Goal: Contribute content

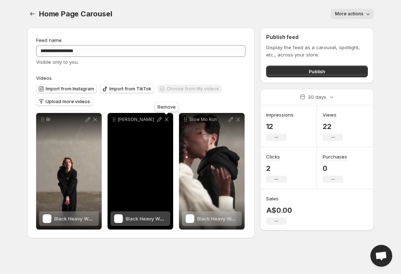
click at [167, 120] on icon at bounding box center [167, 120] width 4 height 4
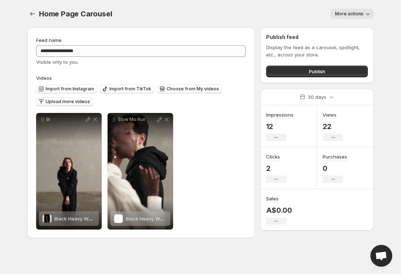
click at [61, 100] on span "Upload more videos" at bounding box center [68, 102] width 44 height 6
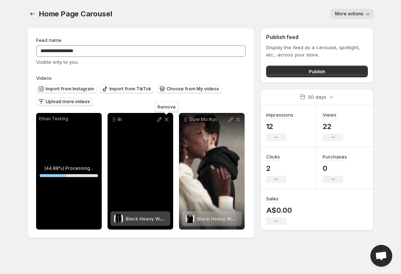
click at [165, 119] on icon at bounding box center [166, 119] width 7 height 7
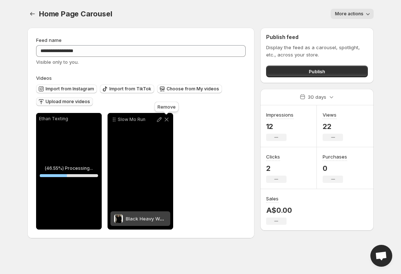
click at [168, 120] on icon at bounding box center [166, 119] width 7 height 7
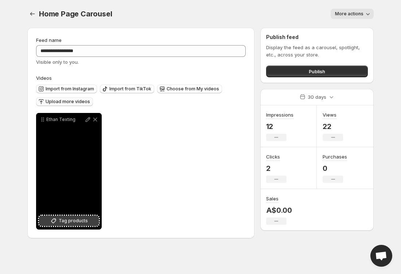
click at [62, 221] on span "Tag products" at bounding box center [73, 220] width 29 height 7
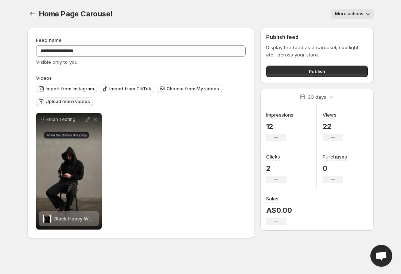
click at [74, 102] on span "Upload more videos" at bounding box center [68, 102] width 44 height 6
click at [75, 103] on span "Upload more videos" at bounding box center [68, 102] width 44 height 6
click at [174, 88] on span "Choose from My videos" at bounding box center [193, 89] width 52 height 6
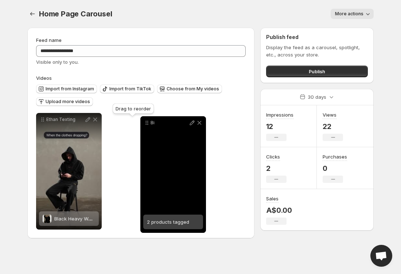
drag, startPoint x: 42, startPoint y: 119, endPoint x: 145, endPoint y: 122, distance: 104.0
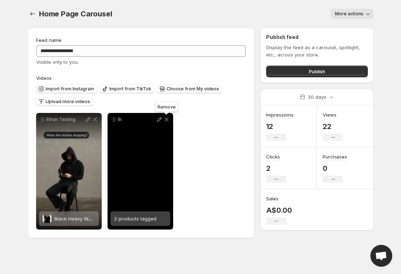
click at [167, 122] on icon at bounding box center [166, 119] width 7 height 7
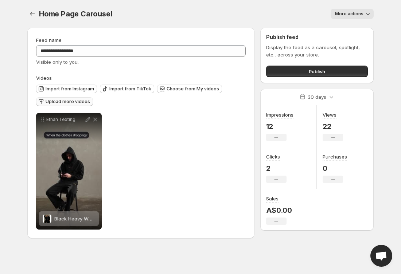
click at [65, 103] on span "Upload more videos" at bounding box center [68, 102] width 44 height 6
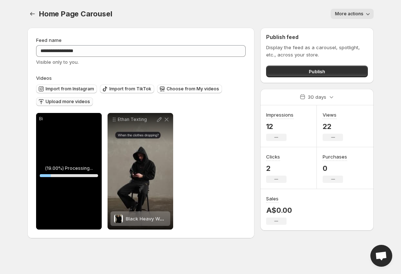
click at [74, 100] on span "Upload more videos" at bounding box center [68, 102] width 44 height 6
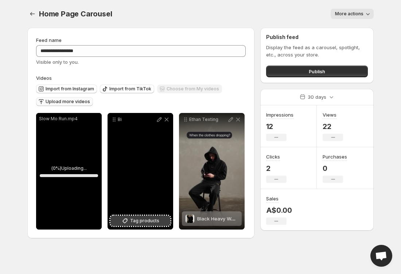
click at [151, 222] on span "Tag products" at bounding box center [144, 220] width 29 height 7
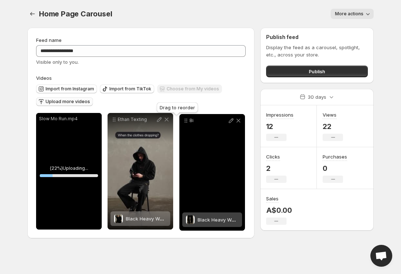
drag, startPoint x: 113, startPoint y: 121, endPoint x: 185, endPoint y: 122, distance: 71.5
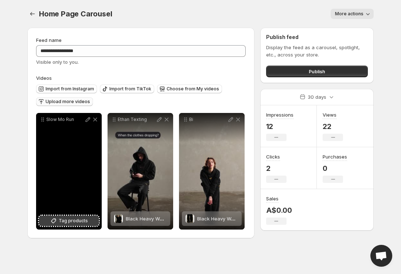
click at [75, 223] on span "Tag products" at bounding box center [73, 220] width 29 height 7
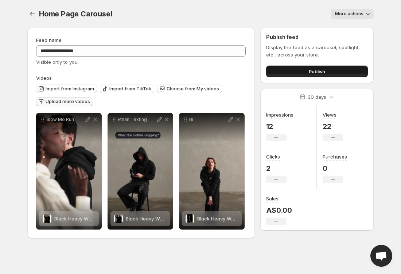
click at [332, 70] on button "Publish" at bounding box center [317, 72] width 102 height 12
click at [309, 69] on span "Publish" at bounding box center [317, 71] width 16 height 7
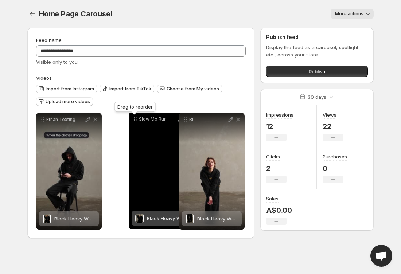
drag, startPoint x: 43, startPoint y: 120, endPoint x: 130, endPoint y: 119, distance: 86.8
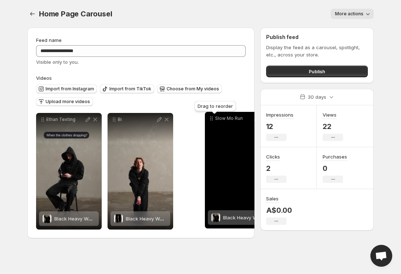
drag, startPoint x: 114, startPoint y: 121, endPoint x: 200, endPoint y: 120, distance: 86.4
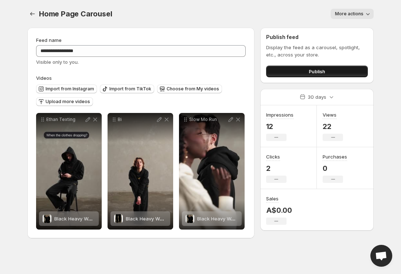
click at [300, 75] on button "Publish" at bounding box center [317, 72] width 102 height 12
